Goal: Transaction & Acquisition: Book appointment/travel/reservation

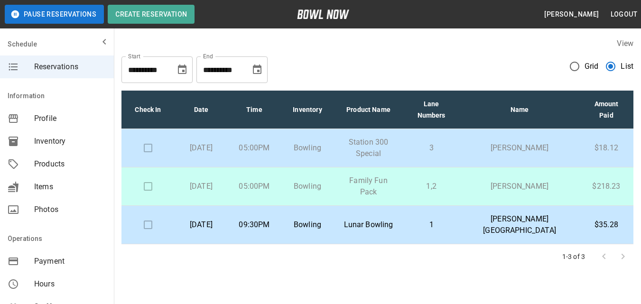
click at [272, 222] on p "09:30PM" at bounding box center [254, 224] width 38 height 11
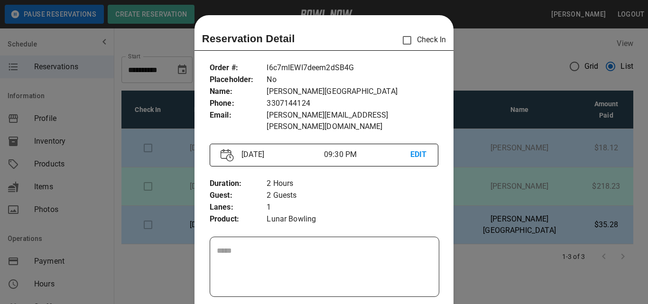
scroll to position [15, 0]
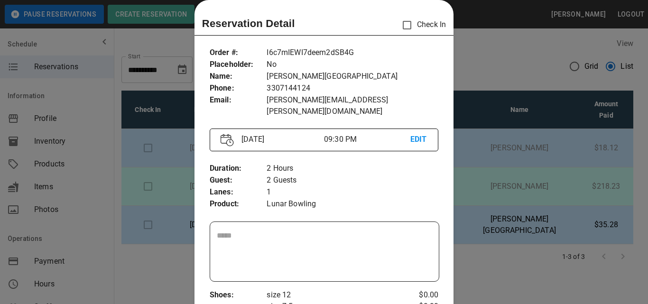
click at [503, 44] on div at bounding box center [324, 152] width 648 height 304
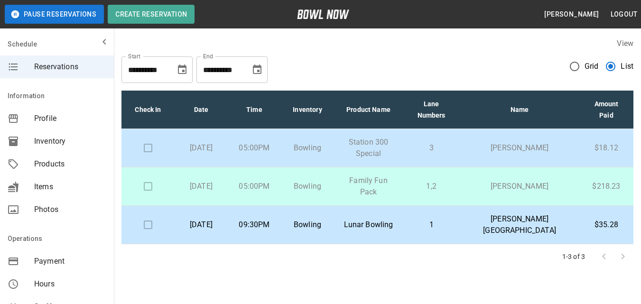
click at [403, 231] on td "Lunar Bowling" at bounding box center [368, 225] width 69 height 38
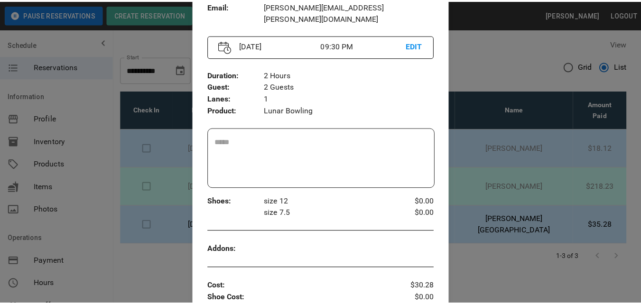
scroll to position [110, 0]
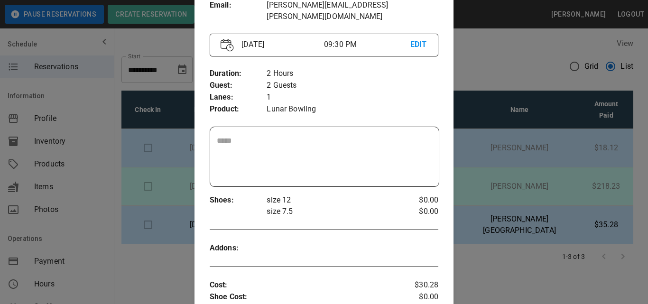
click at [578, 180] on div at bounding box center [324, 152] width 648 height 304
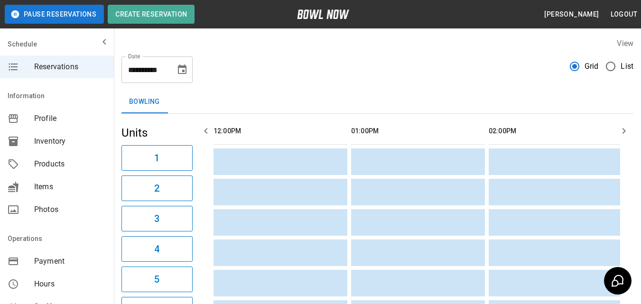
scroll to position [0, 701]
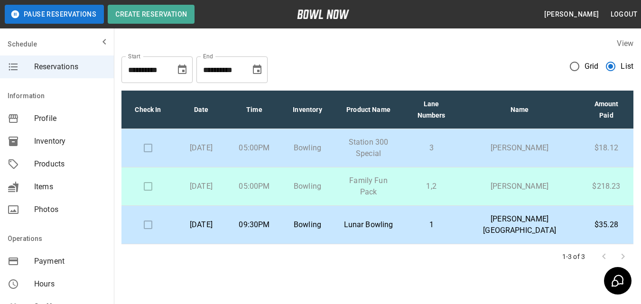
click at [368, 215] on td "Lunar Bowling" at bounding box center [368, 225] width 69 height 38
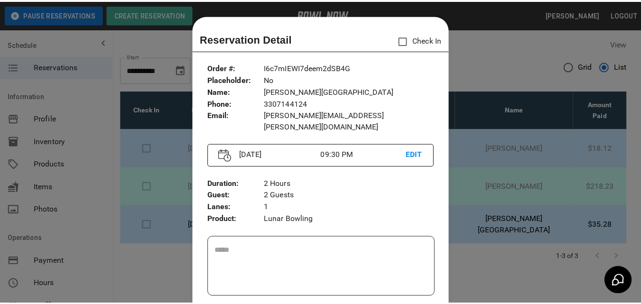
scroll to position [15, 0]
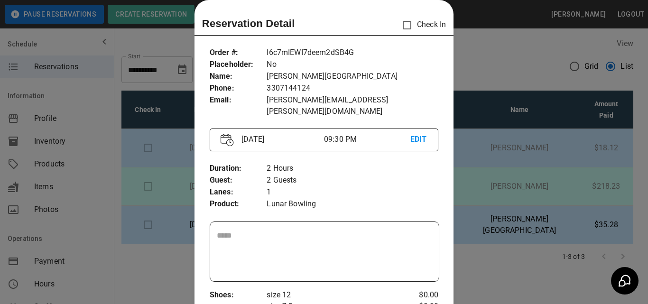
click at [501, 47] on div at bounding box center [324, 152] width 648 height 304
